Goal: Information Seeking & Learning: Learn about a topic

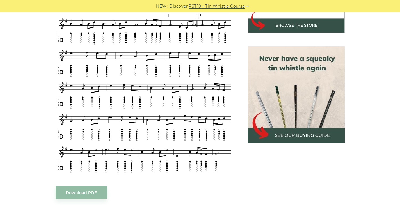
scroll to position [196, 0]
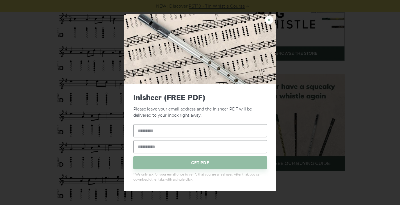
drag, startPoint x: 104, startPoint y: 109, endPoint x: 265, endPoint y: 19, distance: 184.3
click at [265, 19] on link "×" at bounding box center [269, 19] width 8 height 8
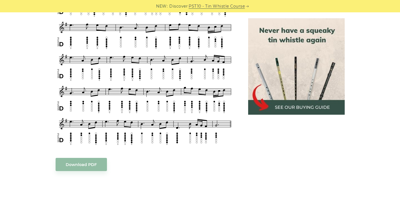
scroll to position [168, 0]
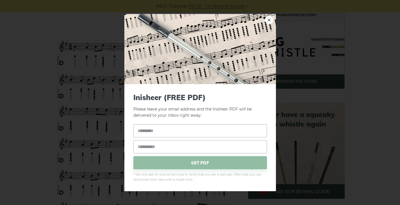
click at [141, 125] on input "text" at bounding box center [199, 130] width 133 height 13
click at [266, 21] on link "×" at bounding box center [269, 19] width 8 height 8
drag, startPoint x: 57, startPoint y: 37, endPoint x: 64, endPoint y: 41, distance: 8.2
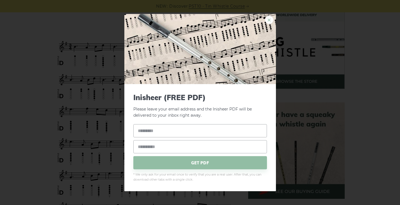
click at [266, 21] on link "×" at bounding box center [269, 19] width 8 height 8
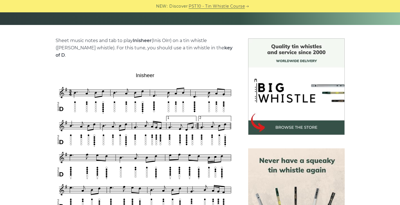
scroll to position [140, 0]
